Goal: Navigation & Orientation: Find specific page/section

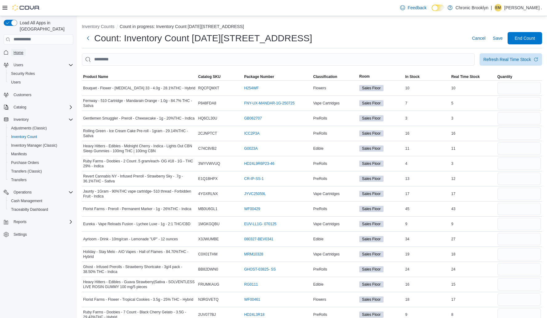
click at [18, 50] on span "Home" at bounding box center [19, 52] width 10 height 5
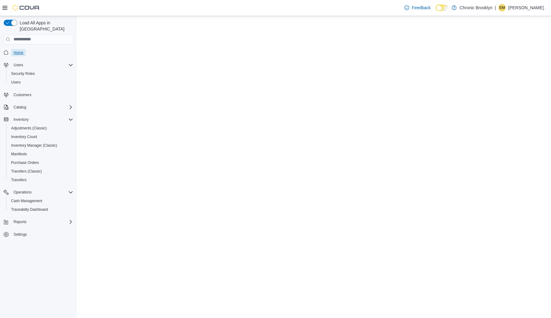
click at [13, 49] on link "Home" at bounding box center [18, 52] width 15 height 7
